Goal: Information Seeking & Learning: Learn about a topic

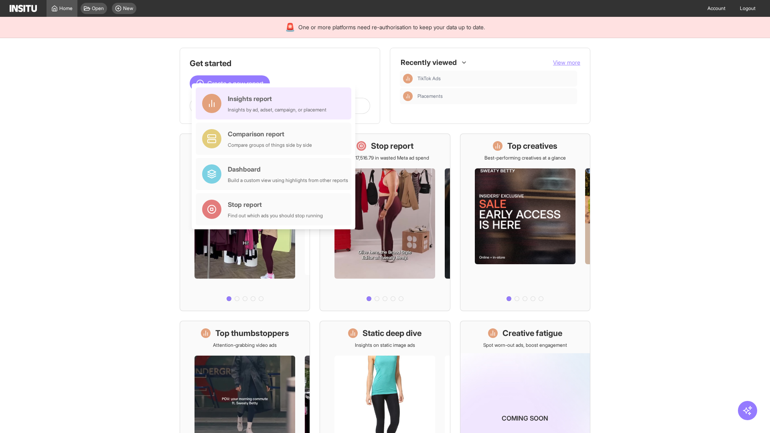
click at [276, 103] on div "Insights report Insights by ad, adset, campaign, or placement" at bounding box center [277, 103] width 99 height 19
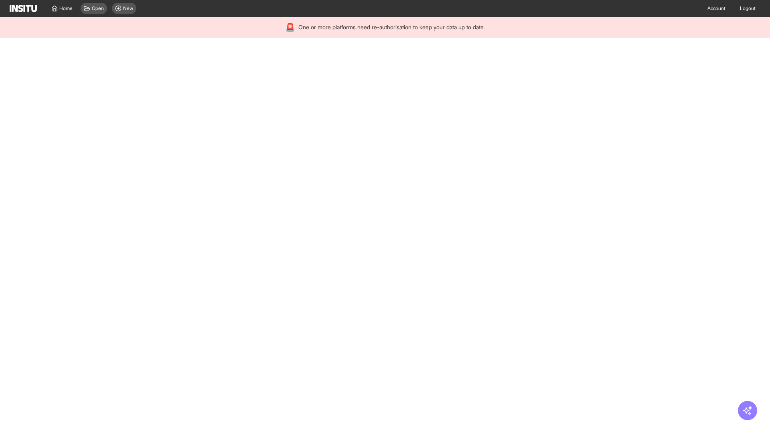
select select "**"
